Goal: Find contact information: Find contact information

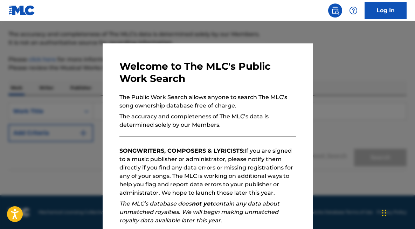
scroll to position [91, 0]
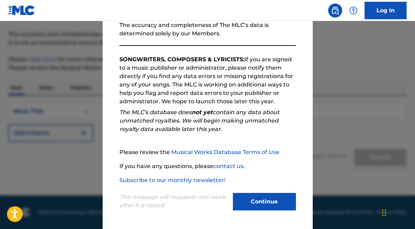
click at [254, 197] on button "Continue" at bounding box center [264, 201] width 63 height 17
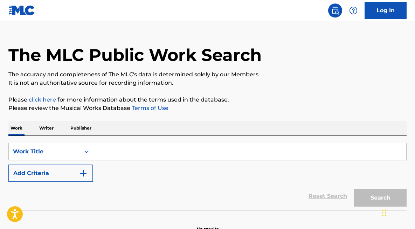
scroll to position [0, 0]
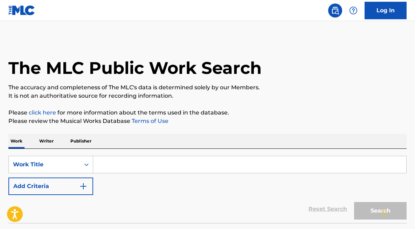
click at [102, 169] on input "Search Form" at bounding box center [249, 164] width 313 height 17
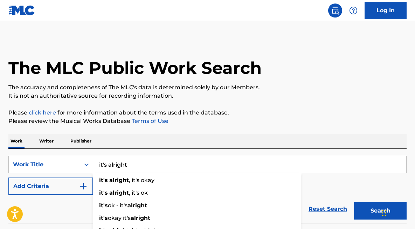
type input "it's alright"
click at [64, 190] on button "Add Criteria" at bounding box center [50, 185] width 85 height 17
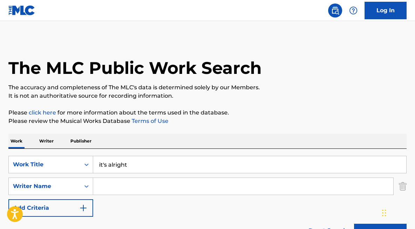
click at [131, 191] on input "Search Form" at bounding box center [243, 186] width 300 height 17
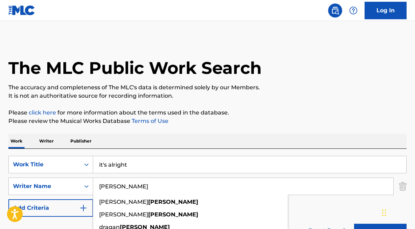
type input "[PERSON_NAME]"
click at [239, 126] on div "The MLC Public Work Search The accuracy and completeness of The MLC's data is d…" at bounding box center [207, 152] width 415 height 228
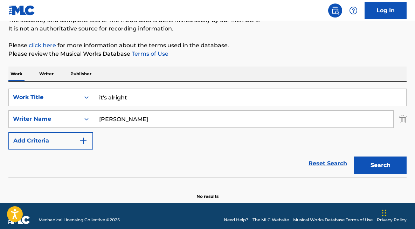
scroll to position [75, 0]
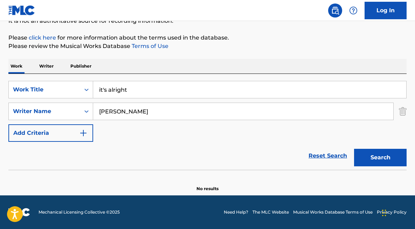
click at [380, 160] on button "Search" at bounding box center [380, 157] width 52 height 17
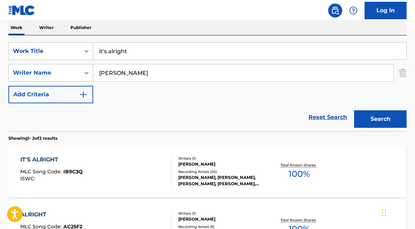
scroll to position [120, 0]
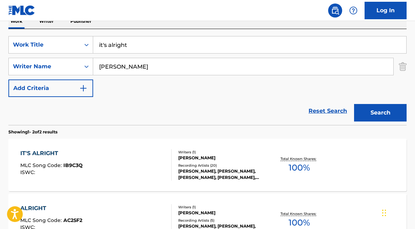
click at [204, 165] on div "Recording Artists ( 20 )" at bounding box center [222, 165] width 88 height 5
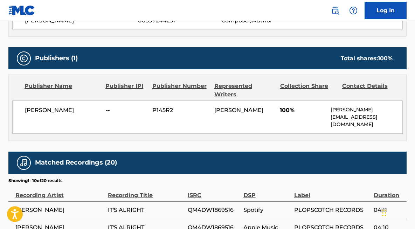
scroll to position [274, 0]
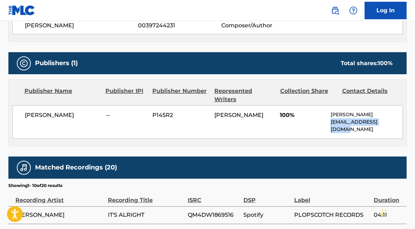
drag, startPoint x: 391, startPoint y: 121, endPoint x: 330, endPoint y: 121, distance: 60.9
click at [330, 121] on p "[EMAIL_ADDRESS][DOMAIN_NAME]" at bounding box center [366, 125] width 72 height 15
copy p "[EMAIL_ADDRESS][DOMAIN_NAME]"
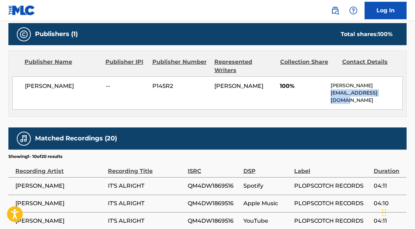
scroll to position [309, 0]
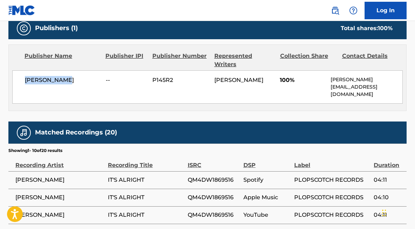
drag, startPoint x: 68, startPoint y: 80, endPoint x: 18, endPoint y: 80, distance: 50.0
click at [17, 80] on div "[PERSON_NAME] -- P145R2 [PERSON_NAME] 100% [PERSON_NAME] [EMAIL_ADDRESS][DOMAIN…" at bounding box center [207, 86] width 390 height 33
copy span "[PERSON_NAME]"
